Goal: Communication & Community: Answer question/provide support

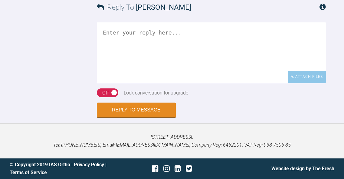
scroll to position [1551, 0]
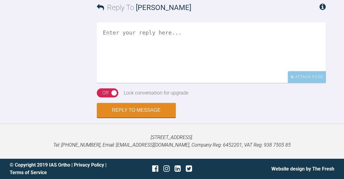
click at [179, 83] on textarea at bounding box center [211, 52] width 229 height 60
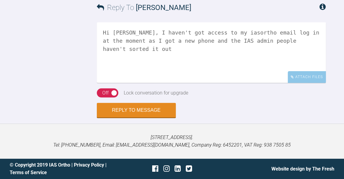
click at [318, 83] on textarea "Hi [PERSON_NAME], I haven't got access to my iasortho email log in at the momen…" at bounding box center [211, 52] width 229 height 60
click at [265, 83] on textarea "Hi [PERSON_NAME], I haven't got access to my iasortho email log in at the momen…" at bounding box center [211, 52] width 229 height 60
click at [230, 83] on textarea "Hi [PERSON_NAME], I haven't got access to my iasortho email log in at the momen…" at bounding box center [211, 52] width 229 height 60
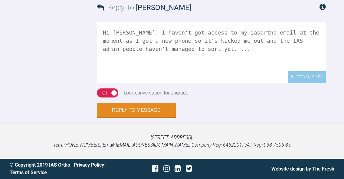
click at [307, 83] on textarea "Hi [PERSON_NAME], I haven't got access to my iasortho email at the moment as I …" at bounding box center [211, 52] width 229 height 60
click at [269, 83] on textarea "Hi Catie, I haven't got access to my iasortho email at the moment as I got a ne…" at bounding box center [211, 52] width 229 height 60
click at [271, 83] on textarea "Hi Catie, I haven't got access to my iasortho email at the moment as I got a ne…" at bounding box center [211, 52] width 229 height 60
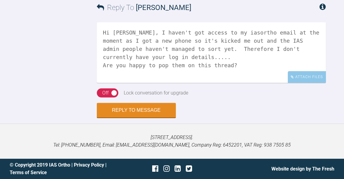
scroll to position [1608, 0]
drag, startPoint x: 221, startPoint y: 130, endPoint x: 72, endPoint y: 89, distance: 154.7
click at [72, 89] on div "Reply To Cathryn Sherlock Hi Catie, I haven't got access to my iasortho email a…" at bounding box center [172, 55] width 344 height 125
type textarea "Hi Catie, I haven't got access to my iasortho email at the moment as I got a ne…"
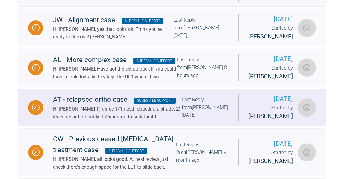
scroll to position [168, 0]
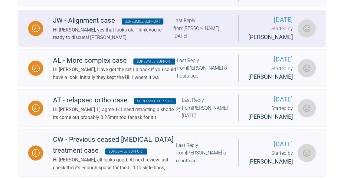
click at [204, 40] on div "Last Reply from Kelly Toft 6 days ago" at bounding box center [200, 28] width 55 height 23
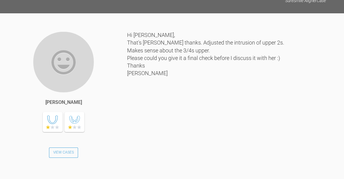
scroll to position [1457, 0]
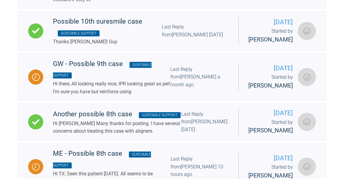
scroll to position [483, 0]
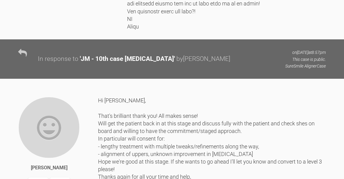
scroll to position [1696, 0]
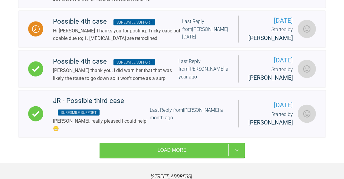
scroll to position [908, 0]
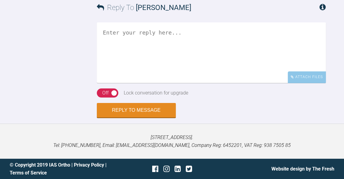
scroll to position [756, 0]
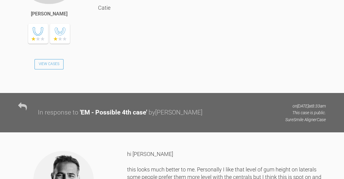
scroll to position [2094, 0]
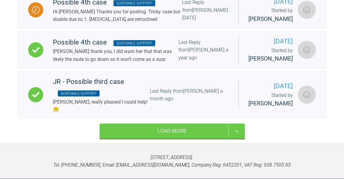
scroll to position [916, 0]
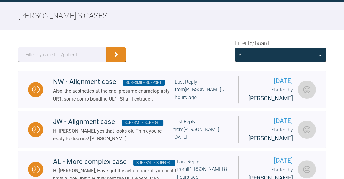
scroll to position [102, 0]
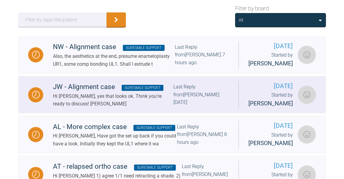
click at [194, 106] on div "Last Reply from Kelly Toft 6 days ago" at bounding box center [200, 94] width 55 height 23
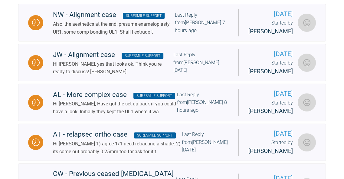
scroll to position [134, 0]
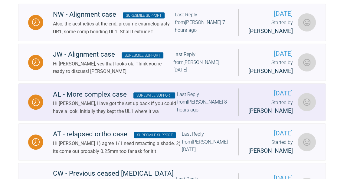
click at [211, 114] on div "Last Reply from Cathryn Sherlock 8 hours ago" at bounding box center [203, 101] width 52 height 23
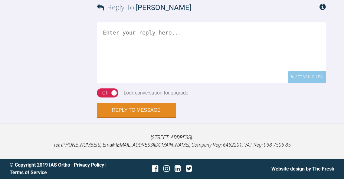
scroll to position [1578, 0]
click at [240, 83] on textarea at bounding box center [211, 52] width 229 height 60
paste textarea "Hi Catie, I haven't got access to my iasortho email at the moment as I got a ne…"
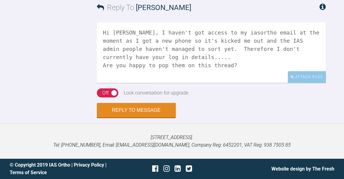
click at [254, 83] on textarea "Hi Catie, I haven't got access to my iasortho email at the moment as I got a ne…" at bounding box center [211, 52] width 229 height 60
click at [206, 83] on textarea "Hi Catie, I haven't got access to my iasortho email at the moment as I got a ne…" at bounding box center [211, 52] width 229 height 60
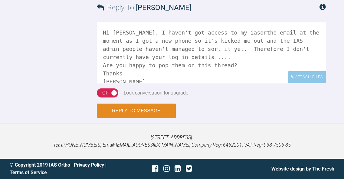
type textarea "Hi Catie, I haven't got access to my iasortho email at the moment as I got a ne…"
click at [167, 118] on button "Reply to Message" at bounding box center [136, 110] width 79 height 15
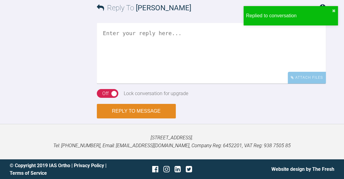
scroll to position [1781, 0]
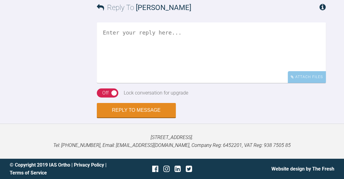
scroll to position [2036, 0]
click at [237, 83] on textarea at bounding box center [211, 52] width 229 height 60
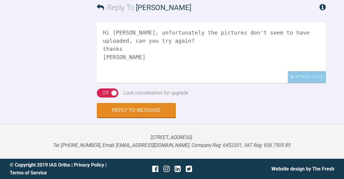
scroll to position [2067, 0]
click at [302, 83] on textarea "Hi Lovy, unfortunately the pictures don't seem to have uploaded, can you try ag…" at bounding box center [211, 52] width 229 height 60
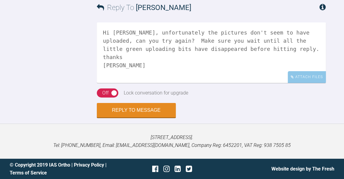
scroll to position [2125, 0]
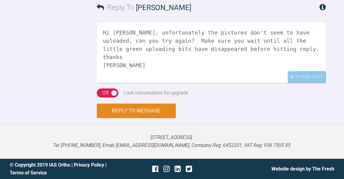
type textarea "Hi Lovy, unfortunately the pictures don't seem to have uploaded, can you try ag…"
click at [162, 118] on button "Reply to Message" at bounding box center [136, 110] width 79 height 15
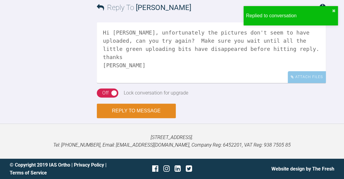
scroll to position [2266, 0]
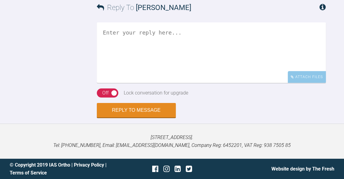
scroll to position [1072, 0]
click at [238, 83] on textarea at bounding box center [211, 52] width 229 height 60
paste textarea "Hi Catie, I haven't got access to my iasortho email at the moment as I got a ne…"
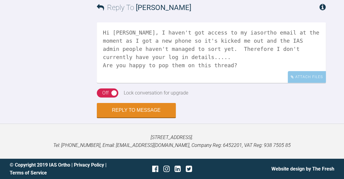
click at [120, 83] on textarea "Hi Catie, I haven't got access to my iasortho email at the moment as I got a ne…" at bounding box center [211, 52] width 229 height 60
drag, startPoint x: 209, startPoint y: 135, endPoint x: 87, endPoint y: 103, distance: 126.6
click at [87, 103] on div "Reply To Gordon Campbell Hi Gordon, I haven't got access to my iasortho email a…" at bounding box center [172, 55] width 344 height 125
type textarea "Hi Gordon, I haven't got access to my iasortho email at the moment as I got a n…"
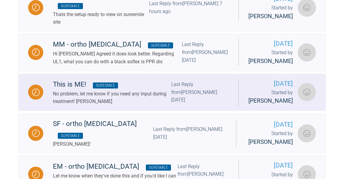
scroll to position [154, 0]
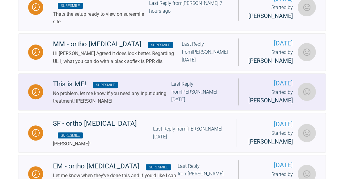
click at [181, 103] on div "Last Reply from Kelly Toft 4 months ago" at bounding box center [199, 91] width 57 height 23
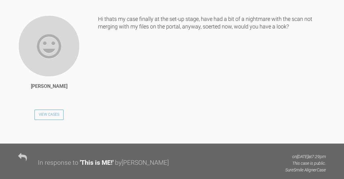
scroll to position [1035, 0]
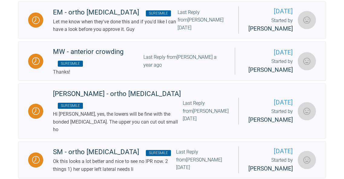
scroll to position [309, 0]
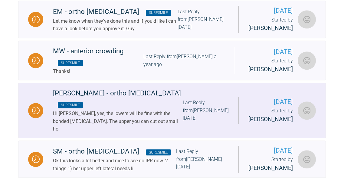
click at [144, 128] on div "Hi Gordon, yes, the lowers will be fine with the bonded retainer. The upper you…" at bounding box center [118, 120] width 130 height 23
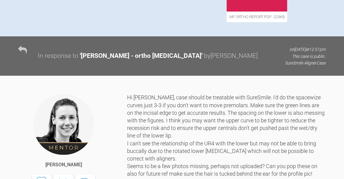
scroll to position [299, 0]
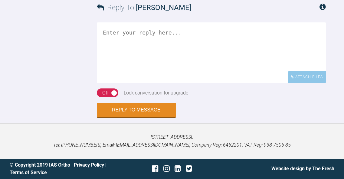
scroll to position [1143, 0]
click at [149, 49] on textarea at bounding box center [211, 52] width 229 height 60
paste textarea "Hi Gordon, I haven't got access to my iasortho email at the moment as I got a n…"
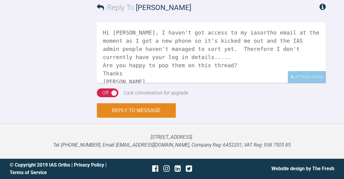
type textarea "Hi Gordon, I haven't got access to my iasortho email at the moment as I got a n…"
click at [142, 115] on button "Reply to Message" at bounding box center [136, 110] width 79 height 15
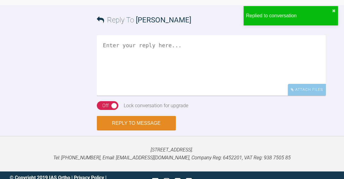
scroll to position [1248, 0]
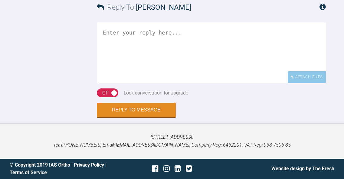
scroll to position [1255, 0]
click at [226, 83] on textarea at bounding box center [211, 52] width 229 height 60
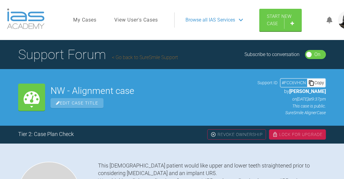
scroll to position [1354, 0]
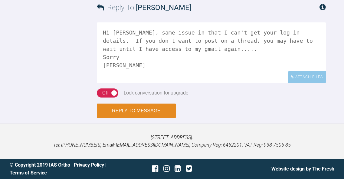
type textarea "Hi Catie, same issue in that I can't get your log in details. If you don't want…"
click at [141, 110] on button "Reply to Message" at bounding box center [136, 110] width 79 height 15
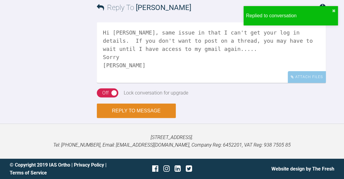
scroll to position [1459, 0]
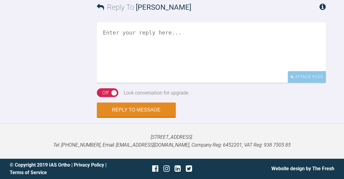
scroll to position [4846, 0]
click at [225, 66] on textarea at bounding box center [211, 52] width 229 height 60
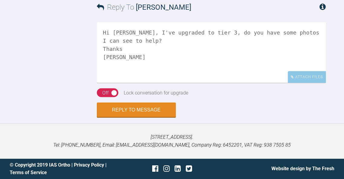
type textarea "Hi Neilan, I've upgraded to tier 3, do you have some photos I can see to help? …"
click at [105, 94] on div "Off" at bounding box center [105, 93] width 6 height 8
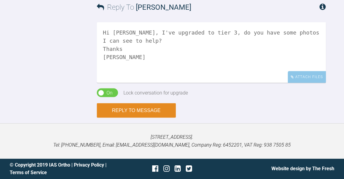
click at [132, 111] on button "Reply to Message" at bounding box center [136, 110] width 79 height 15
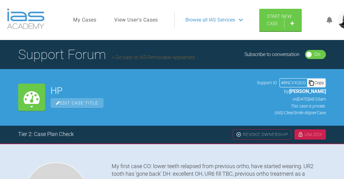
scroll to position [0, 0]
click at [138, 58] on link "Go back to IAS Removable Appliances" at bounding box center [153, 57] width 83 height 6
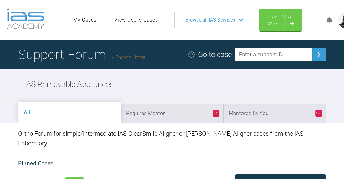
click at [205, 21] on span "Browse all IAS Services" at bounding box center [210, 20] width 50 height 8
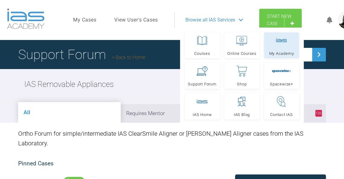
click at [277, 46] on link "My Academy" at bounding box center [281, 45] width 35 height 26
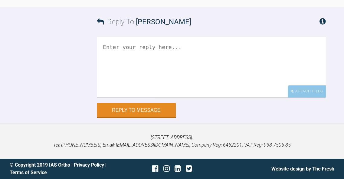
scroll to position [6840, 0]
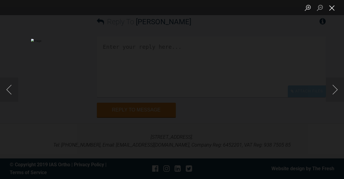
click at [331, 6] on button "Close lightbox" at bounding box center [332, 7] width 12 height 11
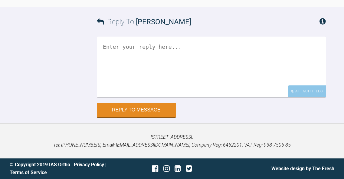
scroll to position [6946, 0]
click at [225, 97] on textarea at bounding box center [211, 67] width 229 height 60
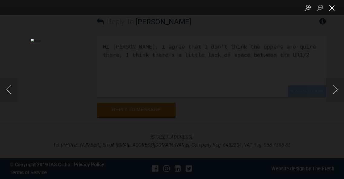
click at [331, 9] on button "Close lightbox" at bounding box center [332, 7] width 12 height 11
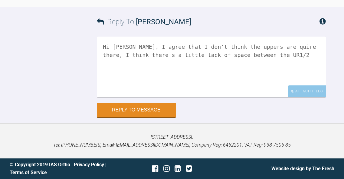
scroll to position [6952, 0]
click at [197, 97] on textarea "Hi Bernadette, I agree that I don't think the uppers are quire there, I think t…" at bounding box center [211, 67] width 229 height 60
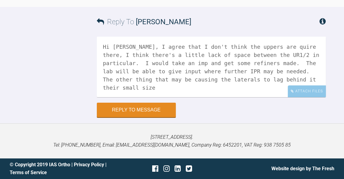
click at [182, 97] on textarea "Hi Bernadette, I agree that I don't think the uppers are quire there, I think t…" at bounding box center [211, 67] width 229 height 60
click at [218, 97] on textarea "Hi Bernadette, I agree that I don't think the uppers are quire there, I think t…" at bounding box center [211, 67] width 229 height 60
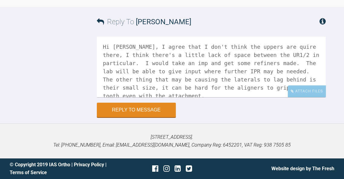
scroll to position [6885, 0]
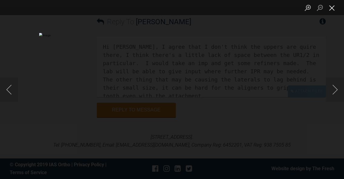
click at [334, 11] on button "Close lightbox" at bounding box center [332, 7] width 12 height 11
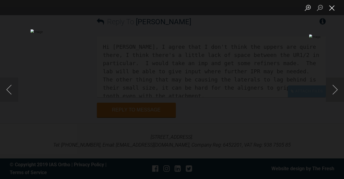
click at [335, 10] on button "Close lightbox" at bounding box center [332, 7] width 12 height 11
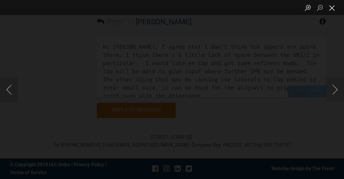
click at [331, 8] on button "Close lightbox" at bounding box center [332, 7] width 12 height 11
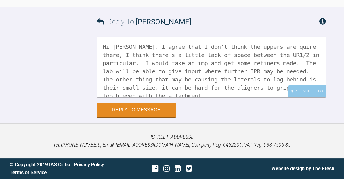
scroll to position [6891, 0]
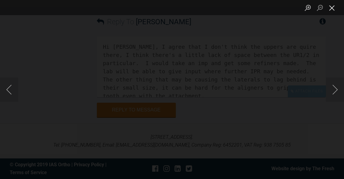
click at [332, 11] on button "Close lightbox" at bounding box center [332, 7] width 12 height 11
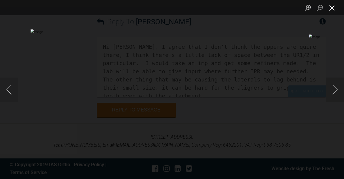
click at [331, 8] on button "Close lightbox" at bounding box center [332, 7] width 12 height 11
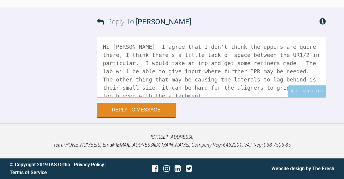
scroll to position [7046, 0]
click at [196, 83] on textarea "Hi Bernadette, I agree that I don't think the uppers are quire there, I think t…" at bounding box center [211, 67] width 229 height 60
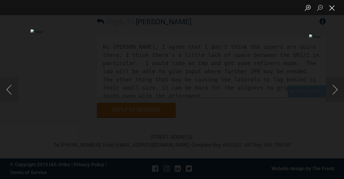
click at [334, 12] on button "Close lightbox" at bounding box center [332, 7] width 12 height 11
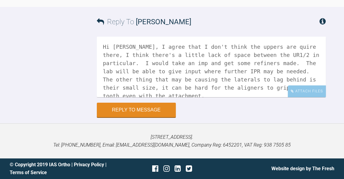
scroll to position [7009, 0]
click at [241, 97] on textarea "Hi Bernadette, I agree that I don't think the uppers are quire there, I think t…" at bounding box center [211, 67] width 229 height 60
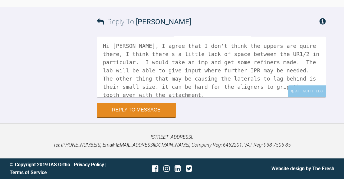
scroll to position [6894, 0]
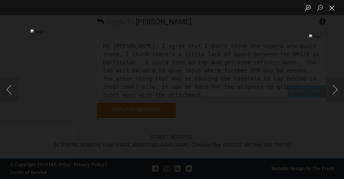
click at [335, 7] on button "Close lightbox" at bounding box center [332, 7] width 12 height 11
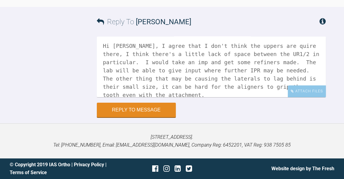
scroll to position [7012, 0]
click at [191, 97] on textarea "Hi Bernadette, I agree that I don't think the uppers are quire there, I think t…" at bounding box center [211, 67] width 229 height 60
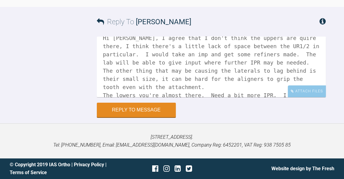
scroll to position [6896, 0]
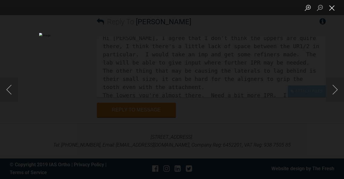
click at [336, 7] on button "Close lightbox" at bounding box center [332, 7] width 12 height 11
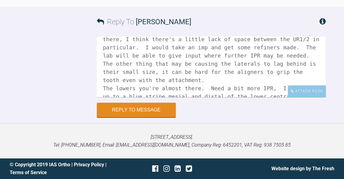
scroll to position [16, 0]
click at [310, 97] on div "Attach Files" at bounding box center [307, 91] width 38 height 12
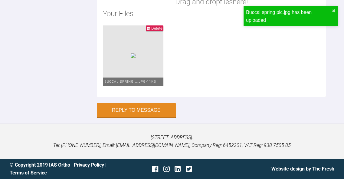
scroll to position [7120, 0]
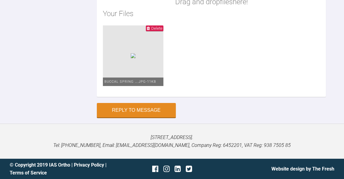
paste textarea "https://my.iasortho.com/library/detail/72/"
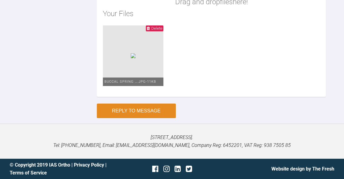
type textarea "Hi Bernadette, I agree that I don't think the uppers are quire there, I think t…"
click at [137, 118] on button "Reply to Message" at bounding box center [136, 110] width 79 height 15
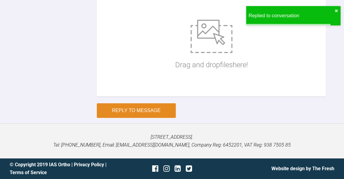
scroll to position [7170, 0]
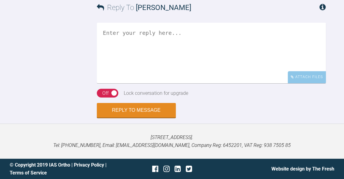
scroll to position [1911, 0]
drag, startPoint x: 173, startPoint y: 95, endPoint x: 99, endPoint y: 95, distance: 74.1
copy link "[EMAIL_ADDRESS][DOMAIN_NAME]"
drag, startPoint x: 134, startPoint y: 102, endPoint x: 100, endPoint y: 104, distance: 33.6
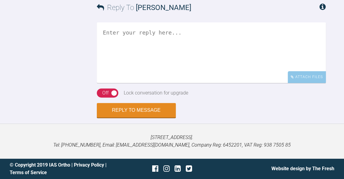
copy div "Mylespippa19+"
click at [188, 57] on textarea at bounding box center [211, 52] width 229 height 60
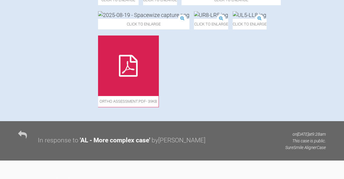
scroll to position [351, 0]
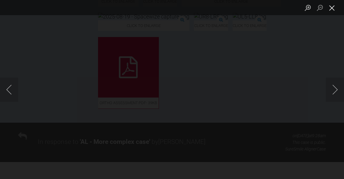
click at [333, 11] on button "Close lightbox" at bounding box center [332, 7] width 12 height 11
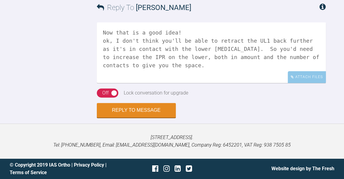
scroll to position [2137, 0]
click at [196, 60] on textarea "Now that is a good idea! ok, I don't think you'll be able to retract the UL1 ba…" at bounding box center [211, 52] width 229 height 60
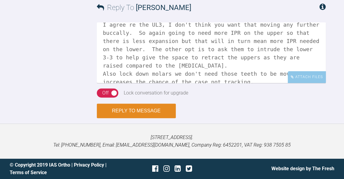
type textarea "Now that is a good idea! ok, I don't think you'll be able to retract the UL1 ba…"
click at [158, 104] on button "Reply to Message" at bounding box center [136, 110] width 79 height 15
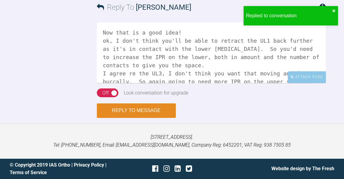
scroll to position [2242, 0]
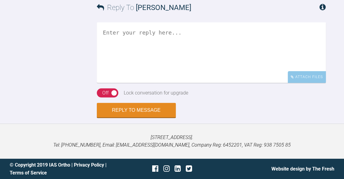
scroll to position [1510, 0]
click at [240, 83] on textarea at bounding box center [211, 52] width 229 height 60
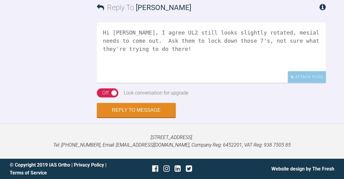
scroll to position [1569, 0]
click at [272, 72] on textarea "Hi [PERSON_NAME], I agree UL2 still looks slightly rotated, mesial needs to com…" at bounding box center [211, 52] width 229 height 60
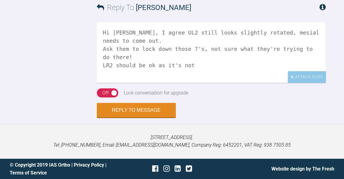
click at [206, 83] on textarea "Hi [PERSON_NAME], I agree UL2 still looks slightly rotated, mesial needs to com…" at bounding box center [211, 52] width 229 height 60
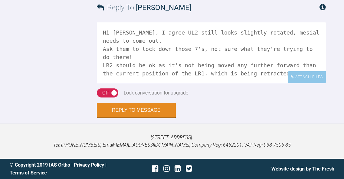
click at [134, 83] on textarea "Hi [PERSON_NAME], I agree UL2 still looks slightly rotated, mesial needs to com…" at bounding box center [211, 52] width 229 height 60
click at [218, 83] on textarea "Hi [PERSON_NAME], I agree UL2 still looks slightly rotated, mesial needs to com…" at bounding box center [211, 52] width 229 height 60
click at [277, 83] on textarea "Hi [PERSON_NAME], I agree UL2 still looks slightly rotated, mesial needs to com…" at bounding box center [211, 52] width 229 height 60
click at [316, 83] on textarea "Hi Catie, I agree UL2 still looks slightly rotated, mesial needs to come out. A…" at bounding box center [211, 52] width 229 height 60
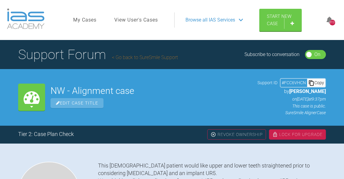
scroll to position [1601, 0]
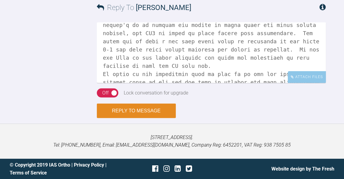
type textarea "Hi Catie, I agree UL2 still looks slightly rotated, mesial needs to come out. A…"
click at [155, 116] on button "Reply to Message" at bounding box center [136, 110] width 79 height 15
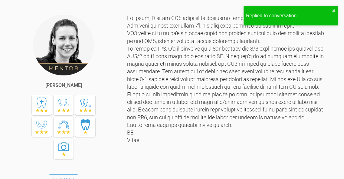
scroll to position [1920, 0]
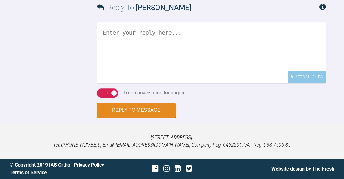
scroll to position [2447, 0]
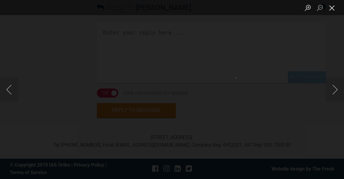
click at [331, 10] on button "Close lightbox" at bounding box center [332, 7] width 12 height 11
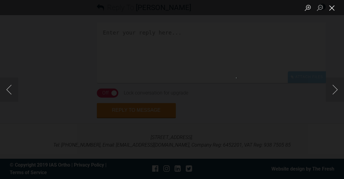
click at [334, 11] on button "Close lightbox" at bounding box center [332, 7] width 12 height 11
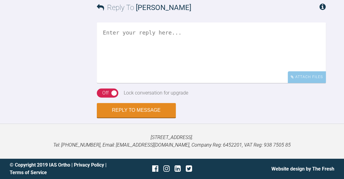
scroll to position [2558, 0]
click at [256, 83] on textarea at bounding box center [211, 52] width 229 height 60
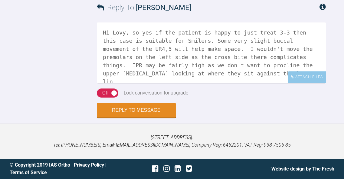
scroll to position [2447, 0]
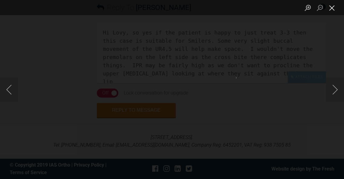
click at [333, 11] on button "Close lightbox" at bounding box center [332, 7] width 12 height 11
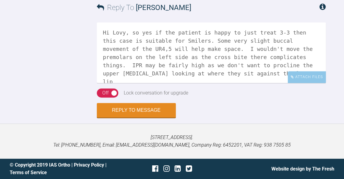
scroll to position [2553, 0]
click at [309, 83] on textarea "Hi Lovy, so yes if the patient is happy to just treat 3-3 then this case is sui…" at bounding box center [211, 52] width 229 height 60
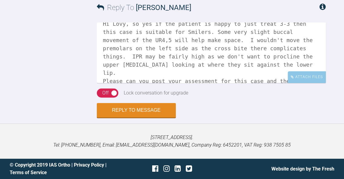
scroll to position [2622, 0]
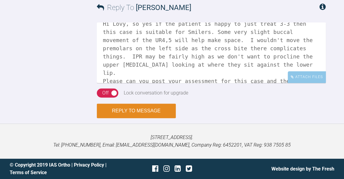
type textarea "Hi Lovy, so yes if the patient is happy to just treat 3-3 then this case is sui…"
click at [143, 112] on button "Reply to Message" at bounding box center [136, 110] width 79 height 15
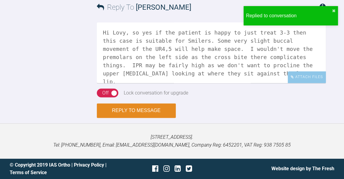
scroll to position [2728, 0]
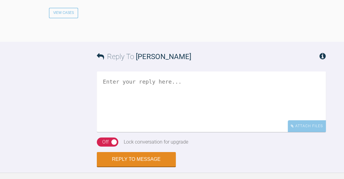
scroll to position [1764, 0]
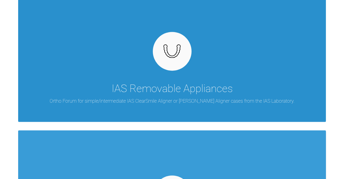
click at [207, 93] on div "IAS Removable Appliances" at bounding box center [172, 88] width 121 height 17
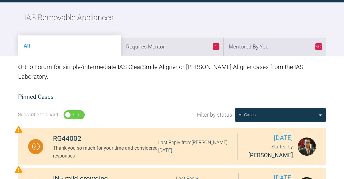
scroll to position [71, 0]
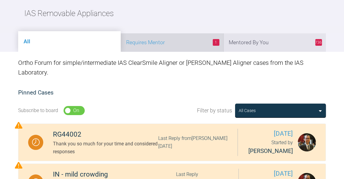
click at [192, 47] on li "1 Requires Mentor" at bounding box center [172, 42] width 103 height 18
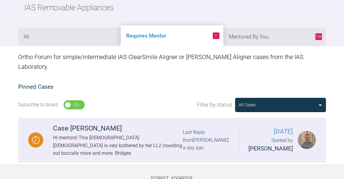
scroll to position [76, 0]
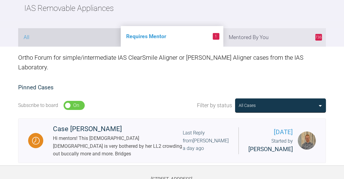
click at [90, 43] on li "All" at bounding box center [69, 37] width 103 height 18
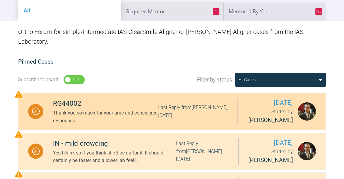
click at [151, 109] on div "Thank you so much for your time and considered responses" at bounding box center [105, 116] width 105 height 15
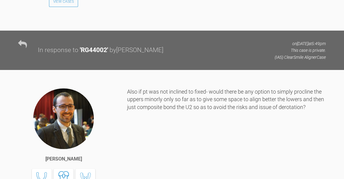
scroll to position [1231, 0]
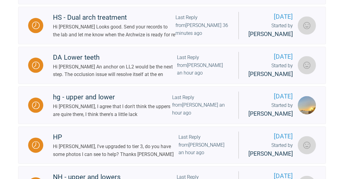
scroll to position [524, 0]
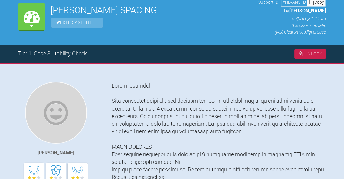
scroll to position [69, 0]
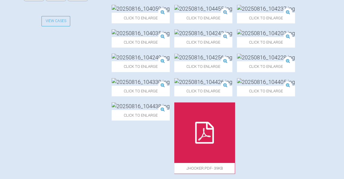
scroll to position [260, 0]
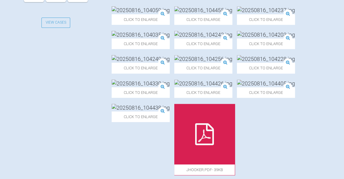
click at [155, 14] on img at bounding box center [141, 10] width 58 height 8
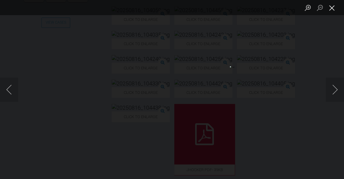
click at [333, 8] on button "Close lightbox" at bounding box center [332, 7] width 12 height 11
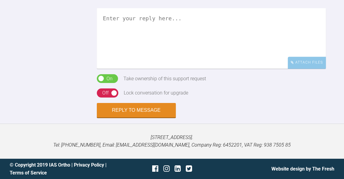
scroll to position [529, 0]
click at [225, 69] on textarea at bounding box center [211, 38] width 229 height 60
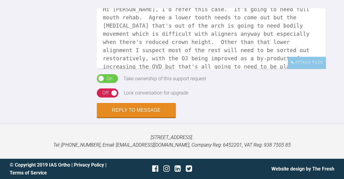
scroll to position [17, 0]
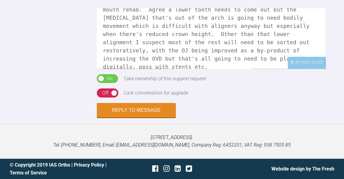
type textarea "Hi Rashmi, I'd refer this case. It's going to need full mouth rehab. Agree a lo…"
click at [136, 123] on form "Reply To Rashmi Ray Hi Rashmi, I'd refer this case. It's going to need full mou…" at bounding box center [172, 50] width 344 height 145
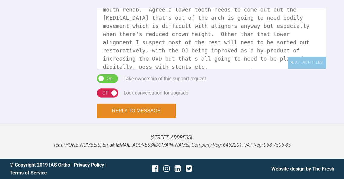
click at [137, 118] on button "Reply to Message" at bounding box center [136, 110] width 79 height 15
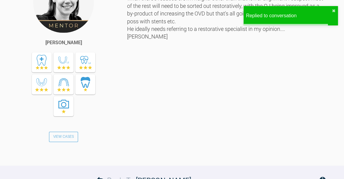
scroll to position [532, 0]
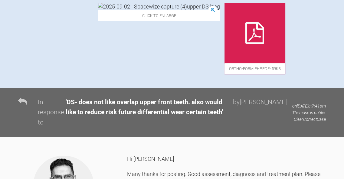
scroll to position [319, 0]
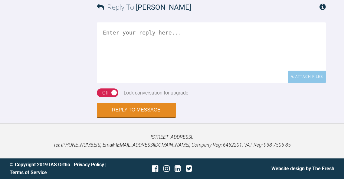
scroll to position [980, 0]
click at [232, 83] on textarea at bounding box center [211, 52] width 229 height 60
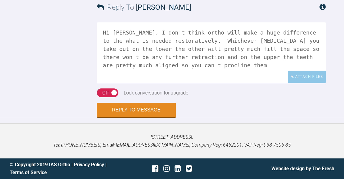
click at [290, 83] on textarea "Hi [PERSON_NAME], I don't think ortho will make a huge difference to the what i…" at bounding box center [211, 52] width 229 height 60
click at [208, 83] on textarea "Hi [PERSON_NAME], I don't think ortho will make a huge difference to the what i…" at bounding box center [211, 52] width 229 height 60
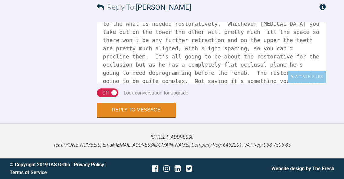
scroll to position [25, 0]
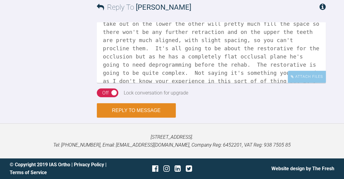
type textarea "Hi [PERSON_NAME], I don't think ortho will make a huge difference to the what i…"
click at [154, 105] on button "Reply to Message" at bounding box center [136, 110] width 79 height 15
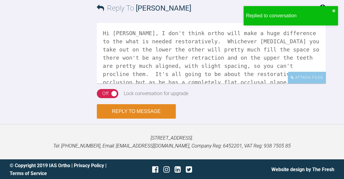
scroll to position [1179, 0]
